Goal: Task Accomplishment & Management: Manage account settings

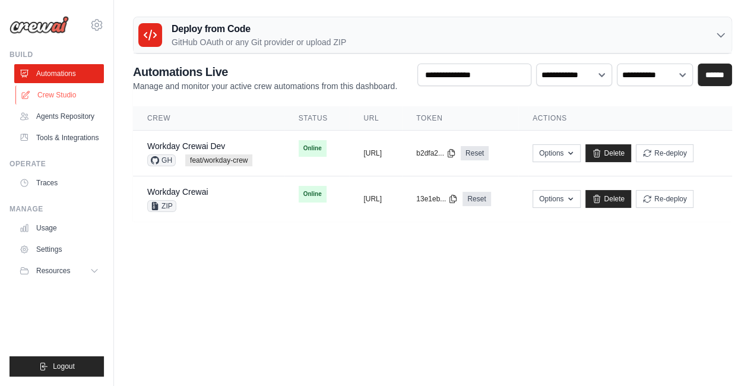
click at [68, 100] on link "Crew Studio" at bounding box center [60, 95] width 90 height 19
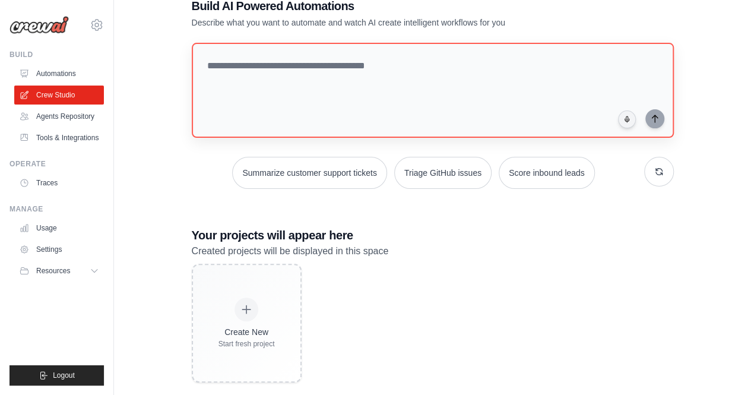
scroll to position [51, 0]
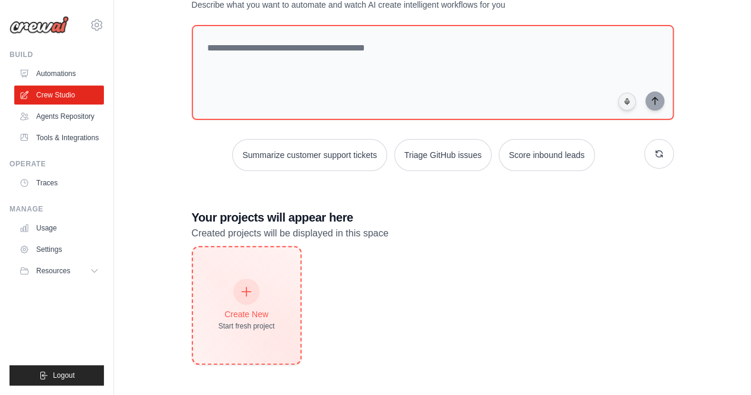
click at [243, 295] on icon at bounding box center [246, 291] width 13 height 13
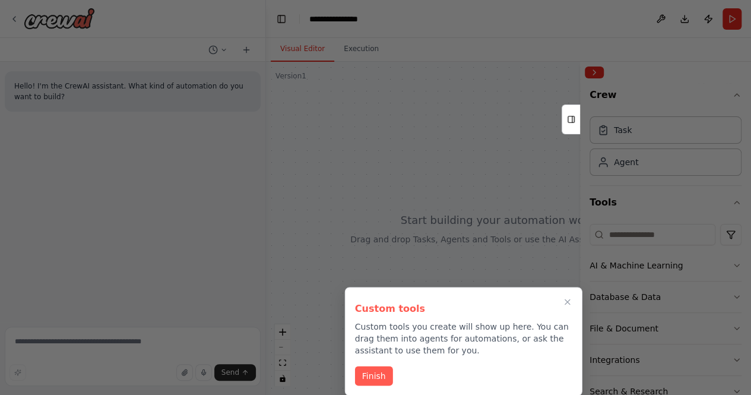
click at [486, 256] on div at bounding box center [375, 197] width 751 height 395
click at [697, 65] on div at bounding box center [375, 197] width 751 height 395
click at [568, 305] on icon "Close walkthrough" at bounding box center [567, 302] width 11 height 11
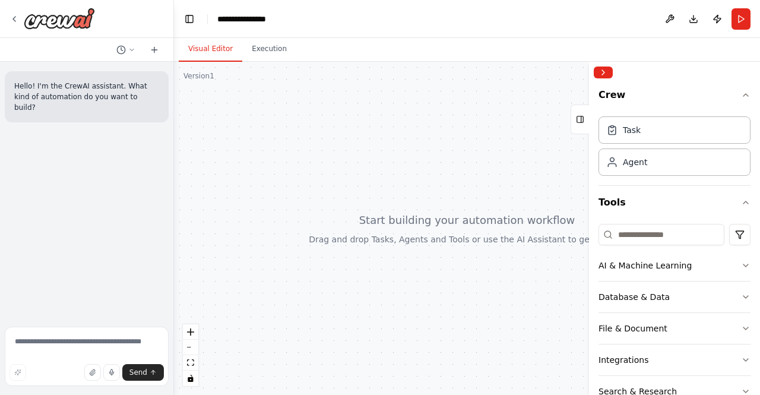
drag, startPoint x: 263, startPoint y: 90, endPoint x: 165, endPoint y: 80, distance: 98.4
click at [165, 80] on div "**********" at bounding box center [380, 197] width 760 height 395
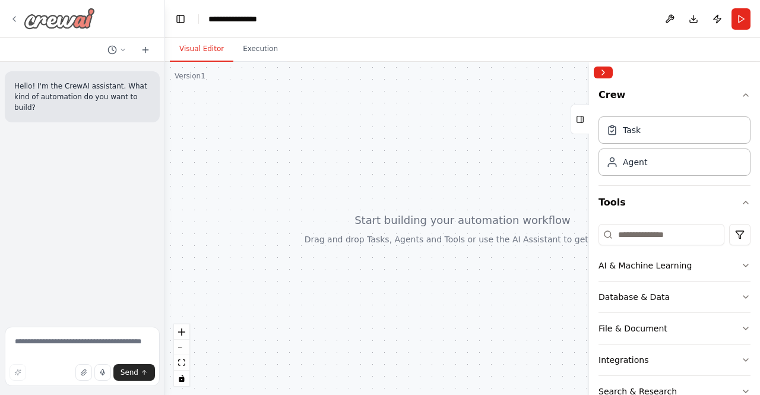
click at [11, 17] on icon at bounding box center [15, 19] width 10 height 10
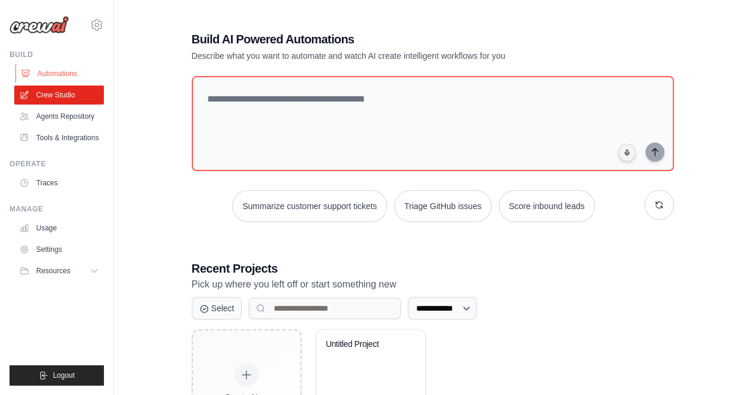
click at [52, 74] on link "Automations" at bounding box center [60, 73] width 90 height 19
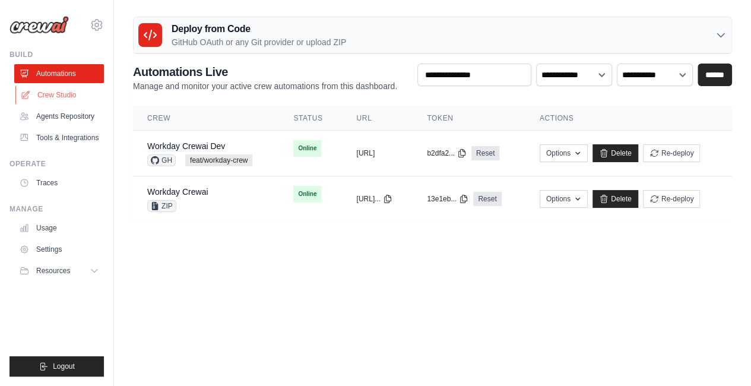
click at [57, 94] on link "Crew Studio" at bounding box center [60, 95] width 90 height 19
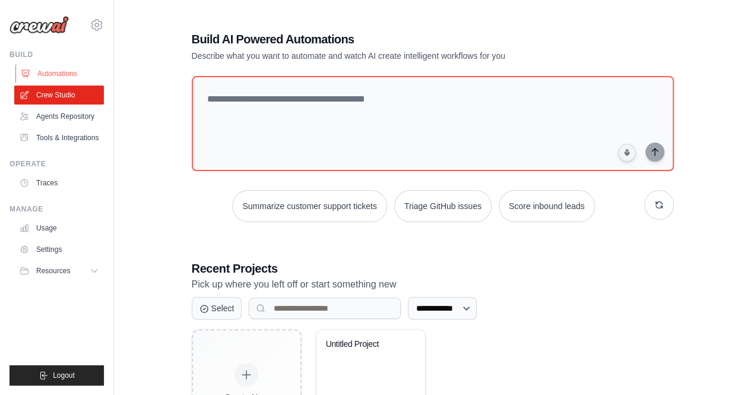
click at [46, 69] on link "Automations" at bounding box center [60, 73] width 90 height 19
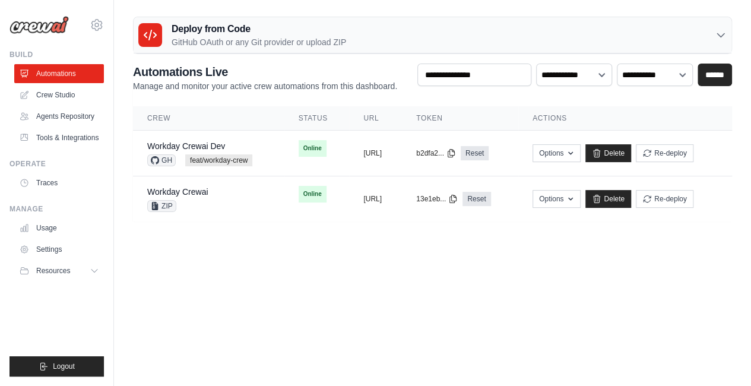
click at [719, 41] on div "Deploy from Code GitHub OAuth or any Git provider or upload ZIP" at bounding box center [433, 35] width 598 height 36
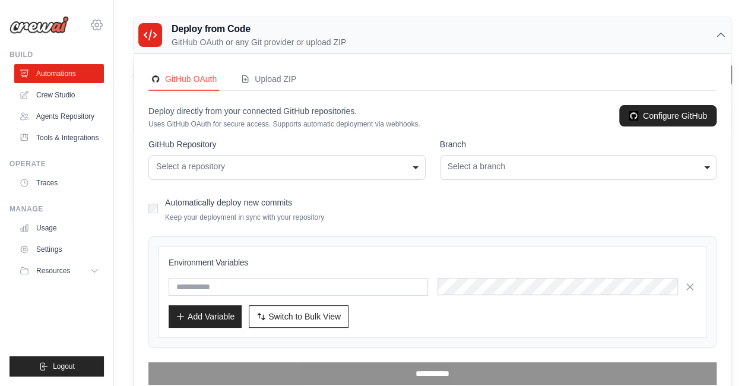
click at [99, 26] on icon at bounding box center [97, 25] width 4 height 4
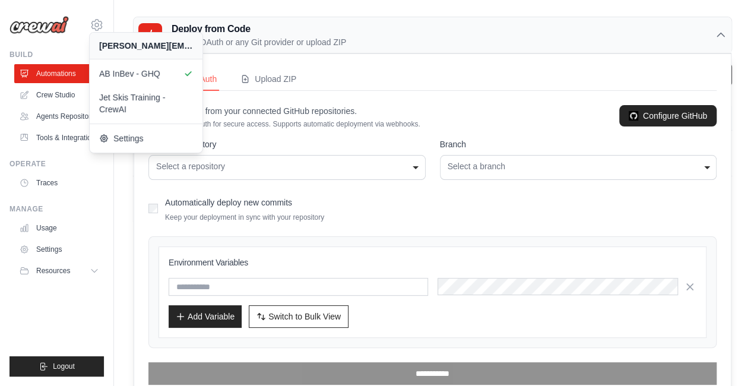
click at [410, 29] on div "Deploy from Code GitHub OAuth or any Git provider or upload ZIP" at bounding box center [433, 35] width 598 height 36
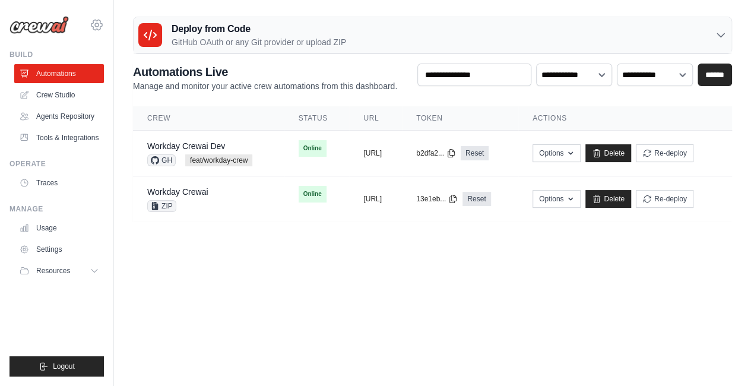
click at [97, 24] on icon at bounding box center [97, 25] width 14 height 14
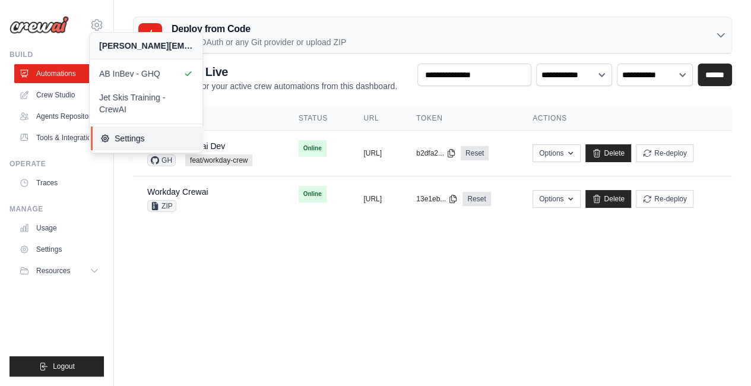
click at [109, 145] on link "Settings" at bounding box center [147, 138] width 113 height 24
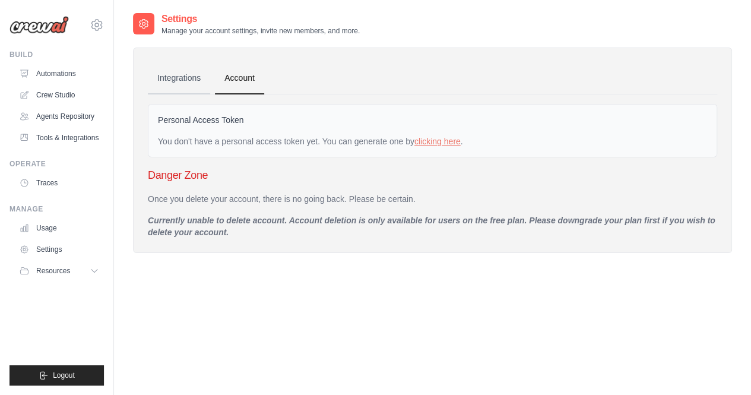
click at [170, 77] on link "Integrations" at bounding box center [179, 78] width 62 height 32
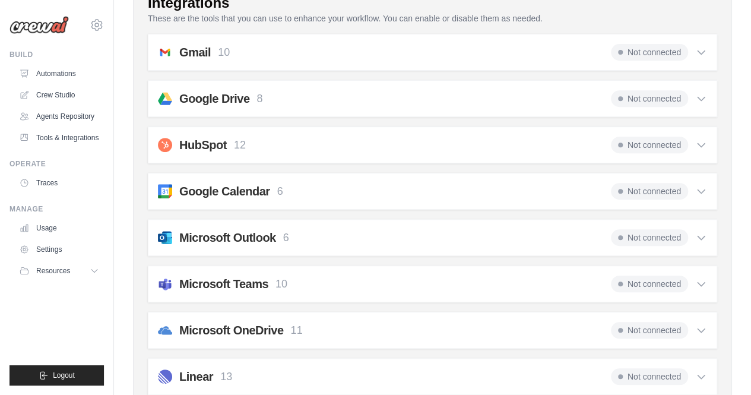
scroll to position [238, 0]
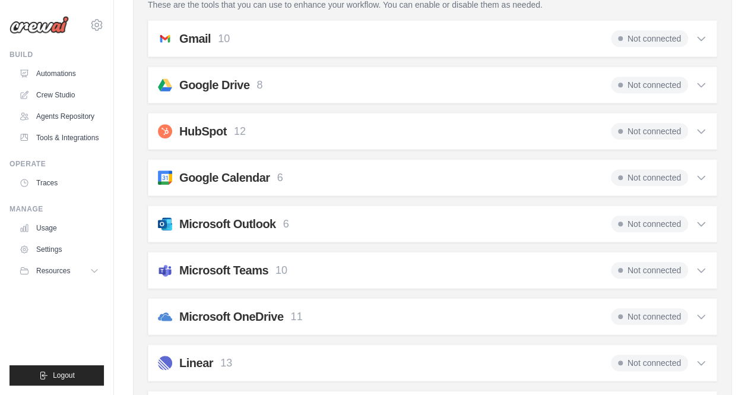
click at [704, 38] on icon at bounding box center [701, 39] width 12 height 12
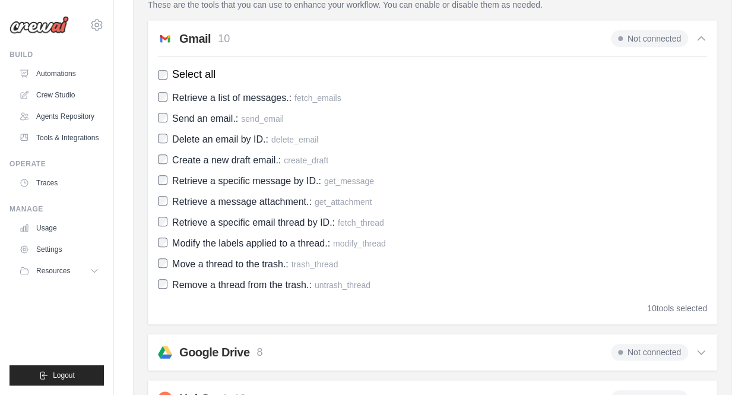
click at [704, 38] on icon at bounding box center [701, 39] width 12 height 12
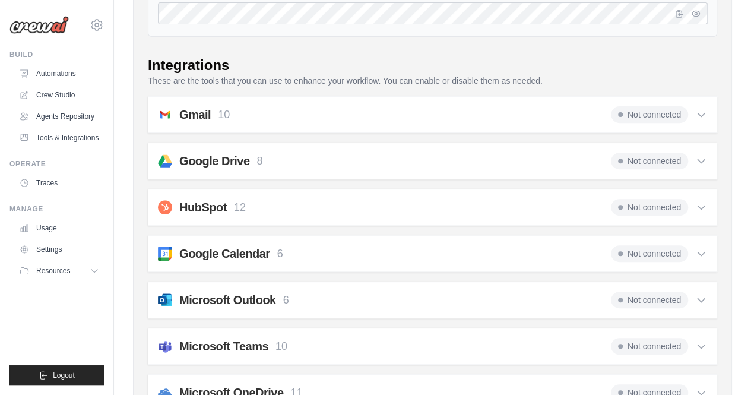
scroll to position [0, 0]
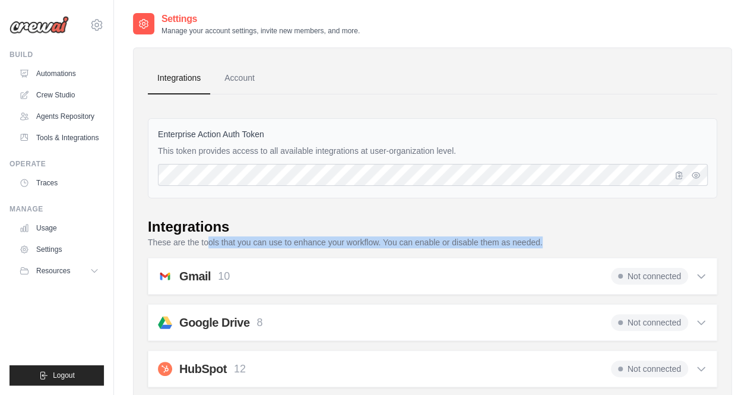
drag, startPoint x: 207, startPoint y: 243, endPoint x: 546, endPoint y: 243, distance: 339.1
click at [546, 243] on p "These are the tools that you can use to enhance your workflow. You can enable o…" at bounding box center [432, 242] width 569 height 12
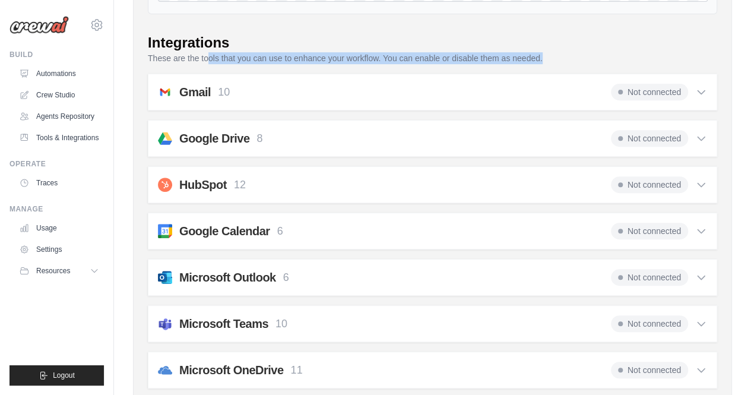
scroll to position [238, 0]
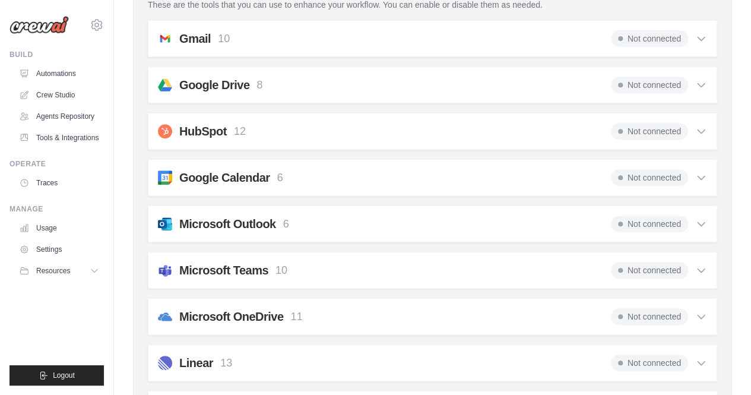
click at [707, 274] on div "Not connected" at bounding box center [659, 270] width 96 height 17
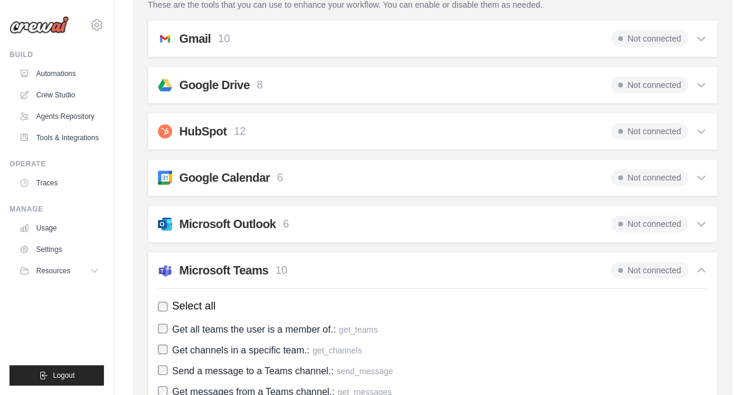
click at [698, 273] on icon at bounding box center [701, 270] width 12 height 12
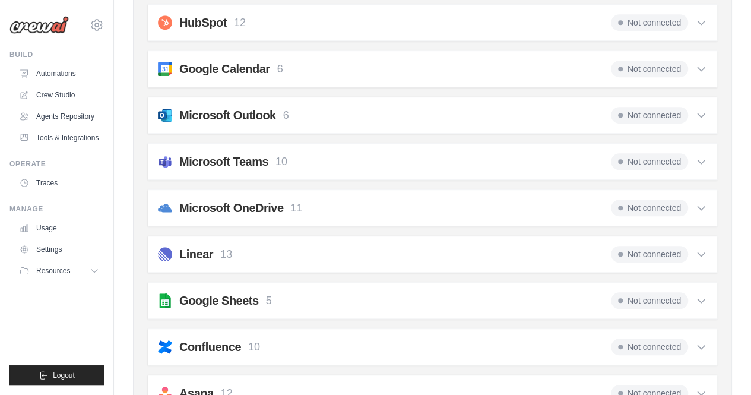
scroll to position [49, 0]
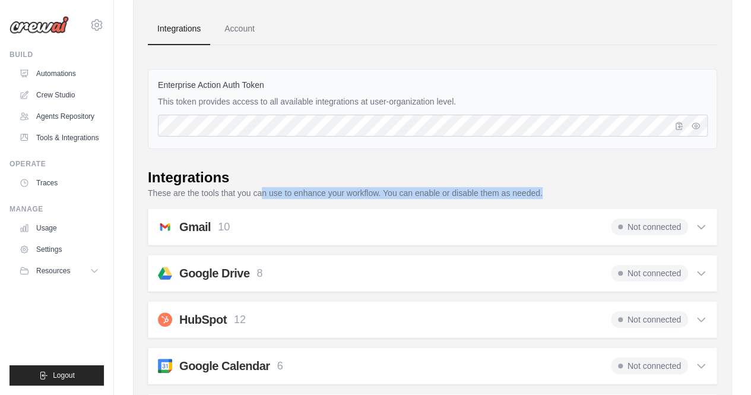
drag, startPoint x: 262, startPoint y: 192, endPoint x: 542, endPoint y: 195, distance: 279.7
click at [542, 195] on p "These are the tools that you can use to enhance your workflow. You can enable o…" at bounding box center [432, 193] width 569 height 12
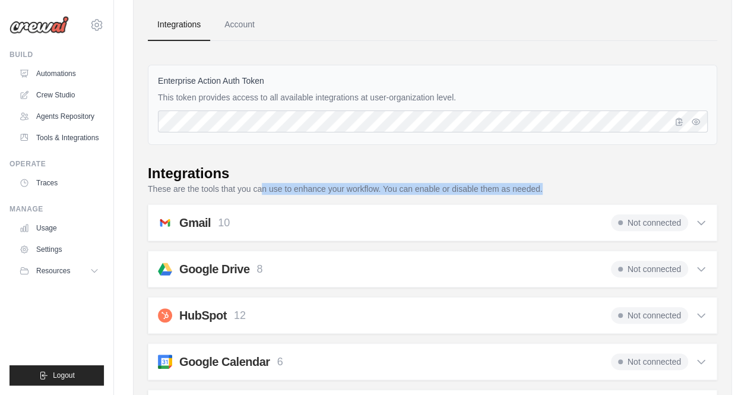
scroll to position [0, 0]
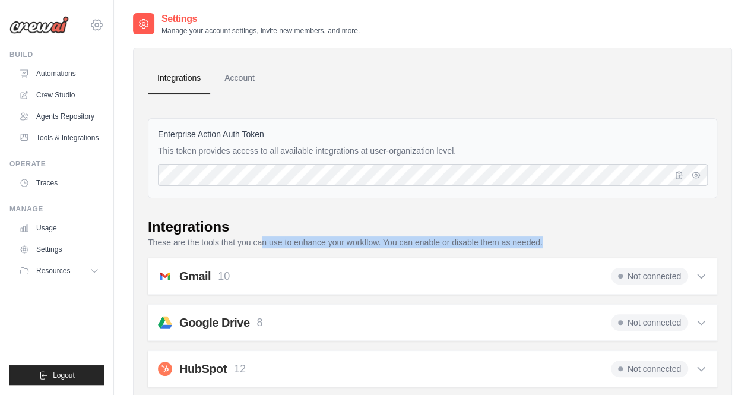
click at [94, 27] on icon at bounding box center [96, 25] width 11 height 10
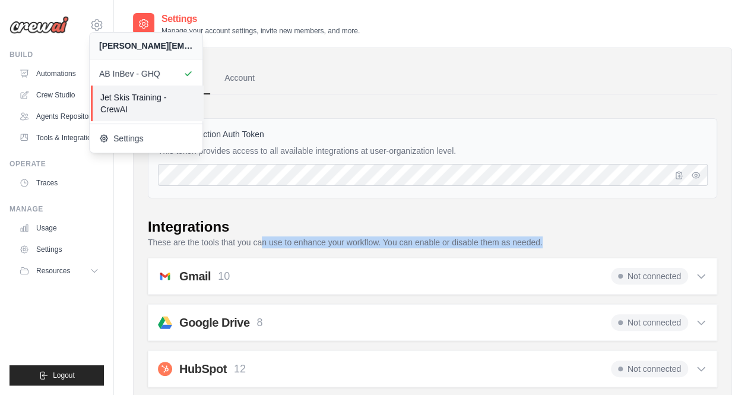
click at [131, 110] on span "Jet Skis Training - CrewAI" at bounding box center [147, 103] width 94 height 24
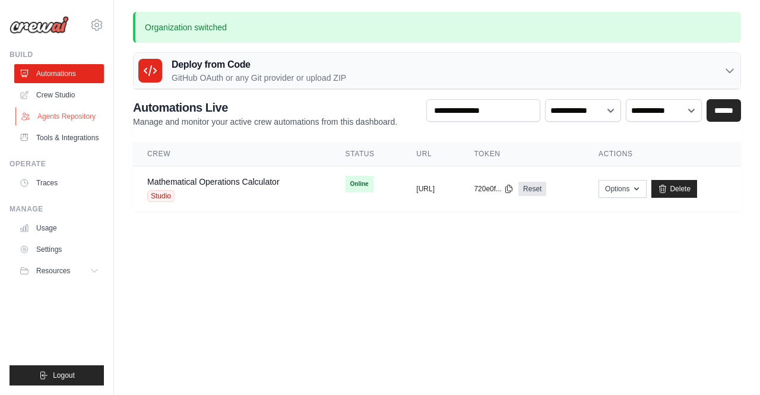
click at [38, 116] on link "Agents Repository" at bounding box center [60, 116] width 90 height 19
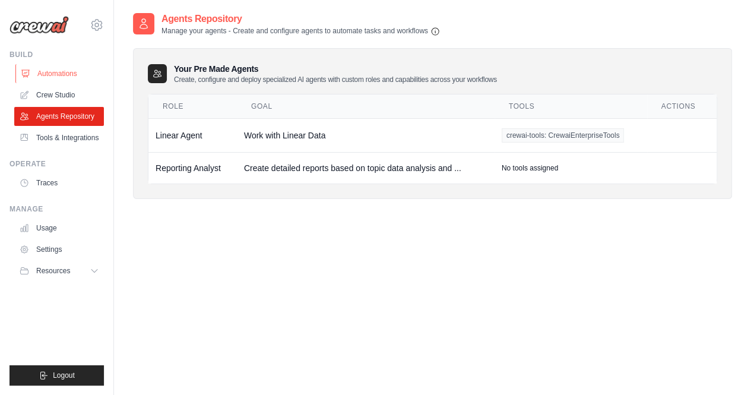
click at [71, 78] on link "Automations" at bounding box center [60, 73] width 90 height 19
